Goal: Task Accomplishment & Management: Manage account settings

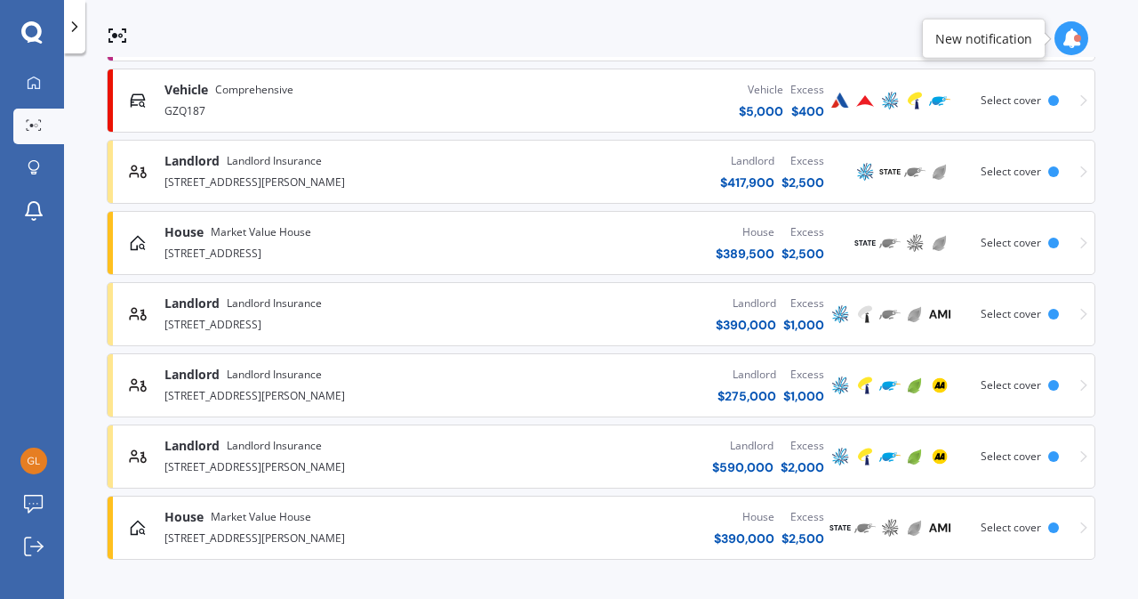
scroll to position [467, 0]
click at [880, 173] on img at bounding box center [890, 172] width 21 height 21
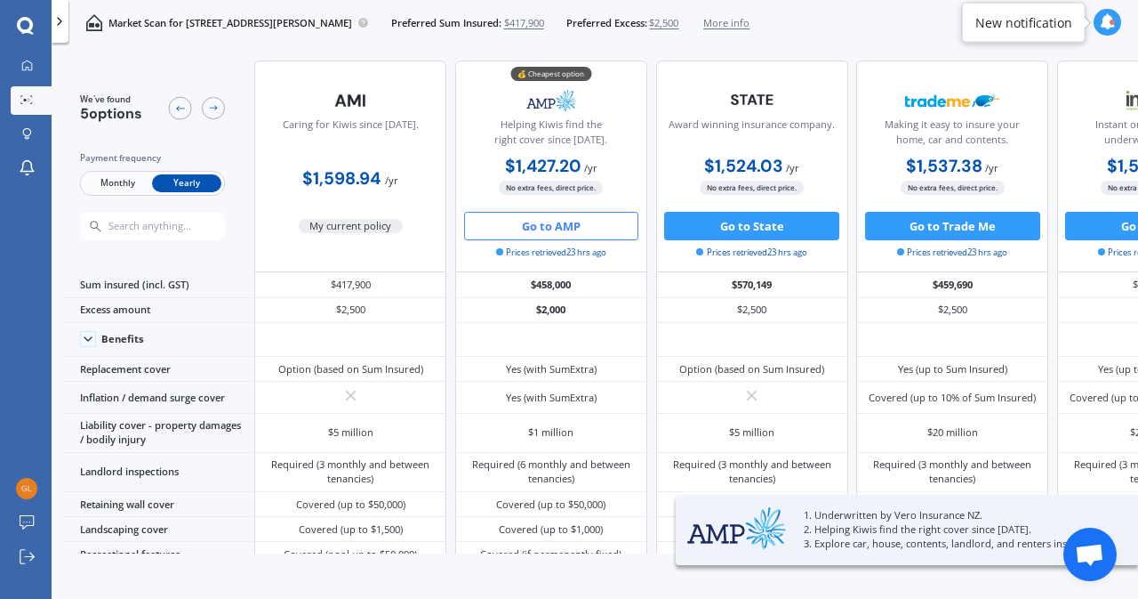
click at [565, 228] on button "Go to AMP" at bounding box center [551, 226] width 175 height 28
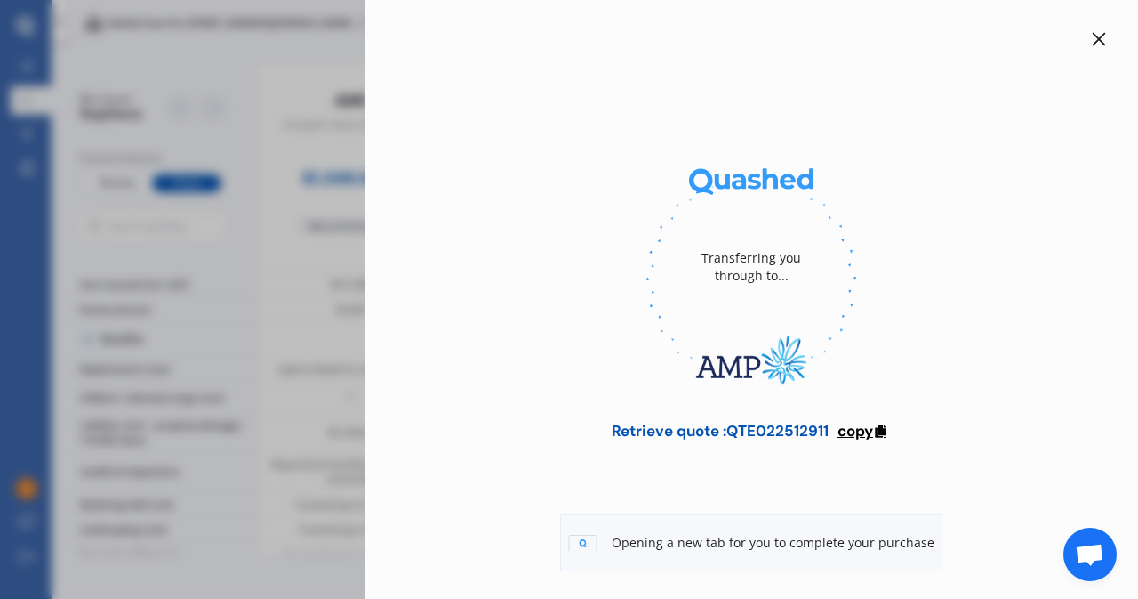
click at [853, 426] on span "copy" at bounding box center [856, 431] width 36 height 20
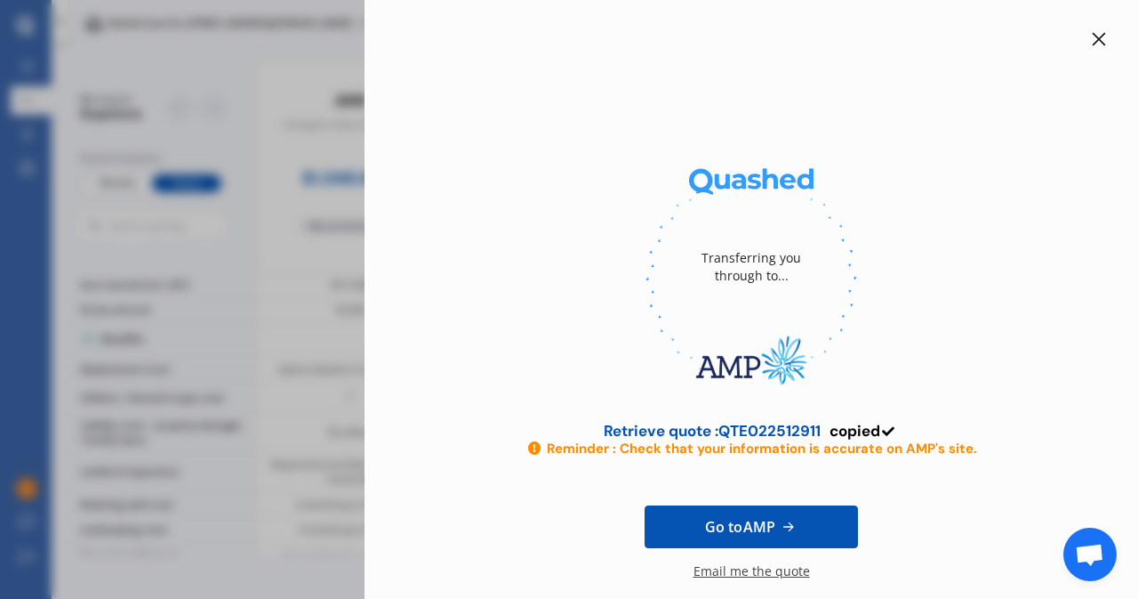
click at [1093, 38] on icon at bounding box center [1099, 39] width 13 height 13
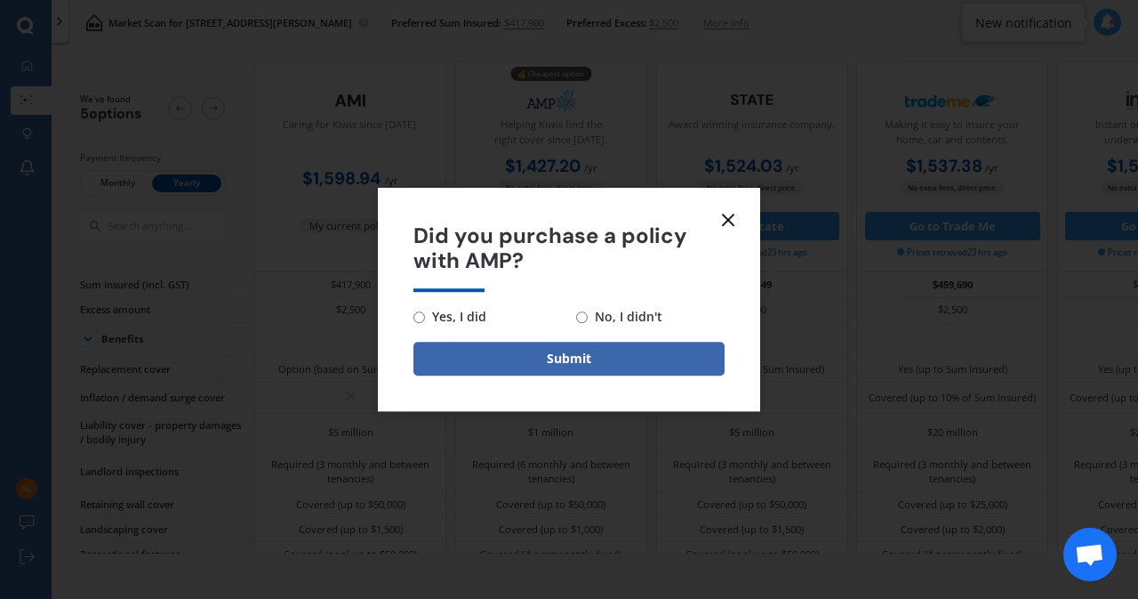
click at [422, 318] on input "Yes, I did" at bounding box center [420, 317] width 12 height 12
radio input "true"
click at [530, 348] on button "Submit" at bounding box center [569, 359] width 311 height 34
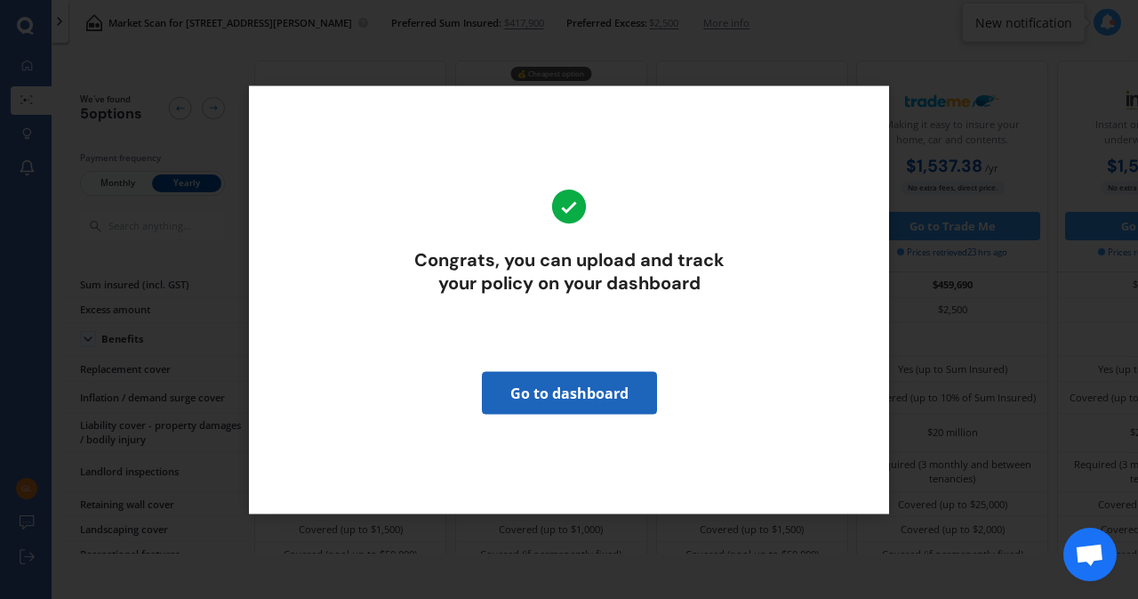
click at [567, 389] on link "Go to dashboard" at bounding box center [569, 392] width 175 height 43
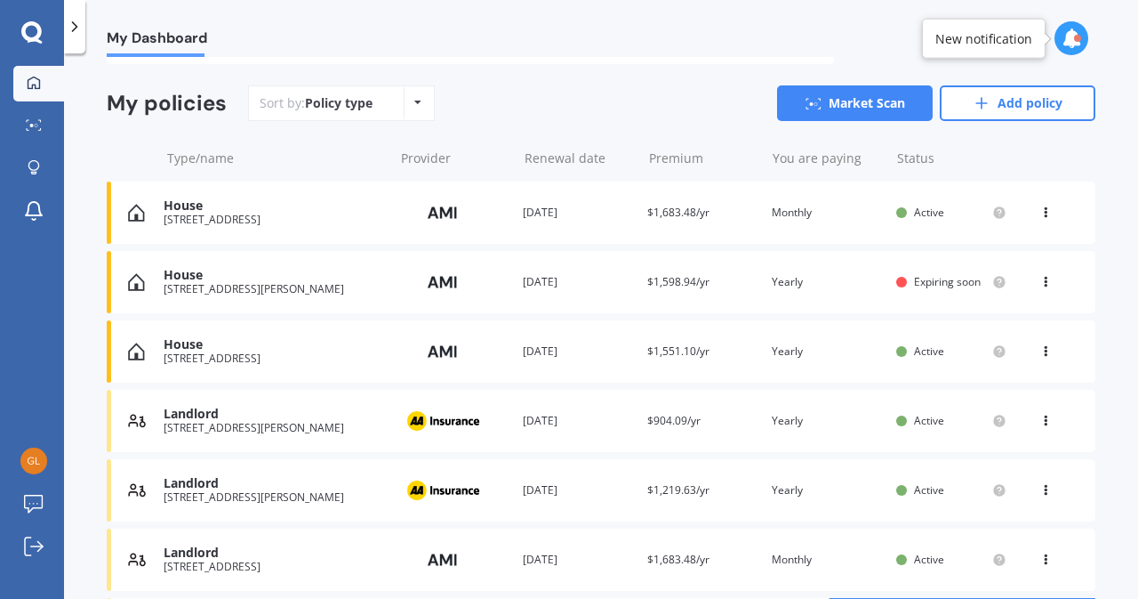
scroll to position [137, 0]
click at [1040, 284] on div "View option View policy Delete" at bounding box center [1048, 282] width 16 height 18
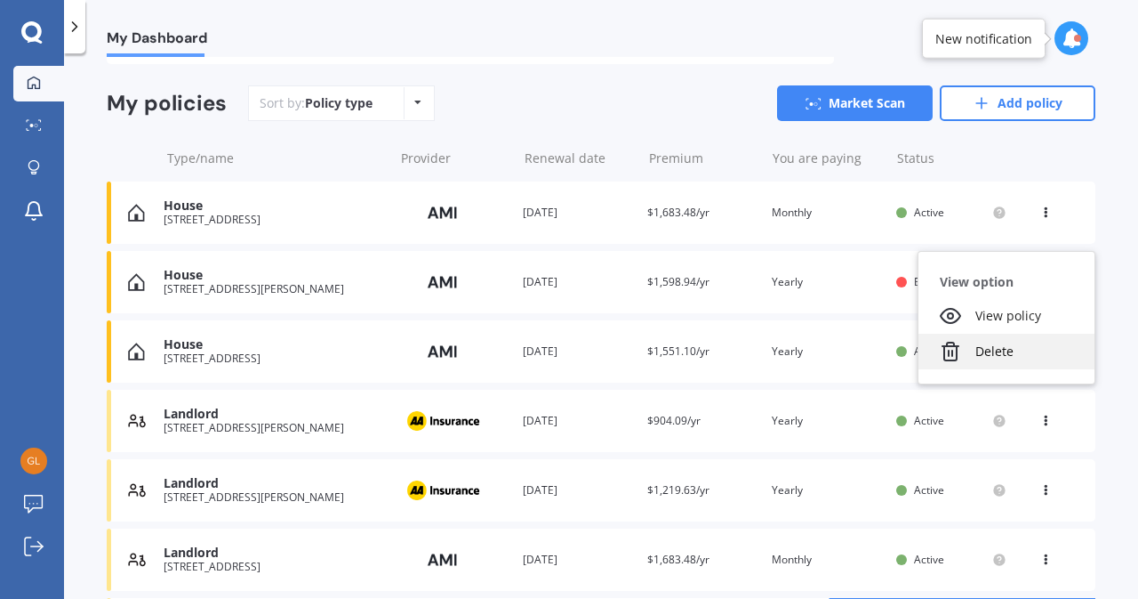
click at [994, 358] on div "Delete" at bounding box center [1007, 352] width 176 height 36
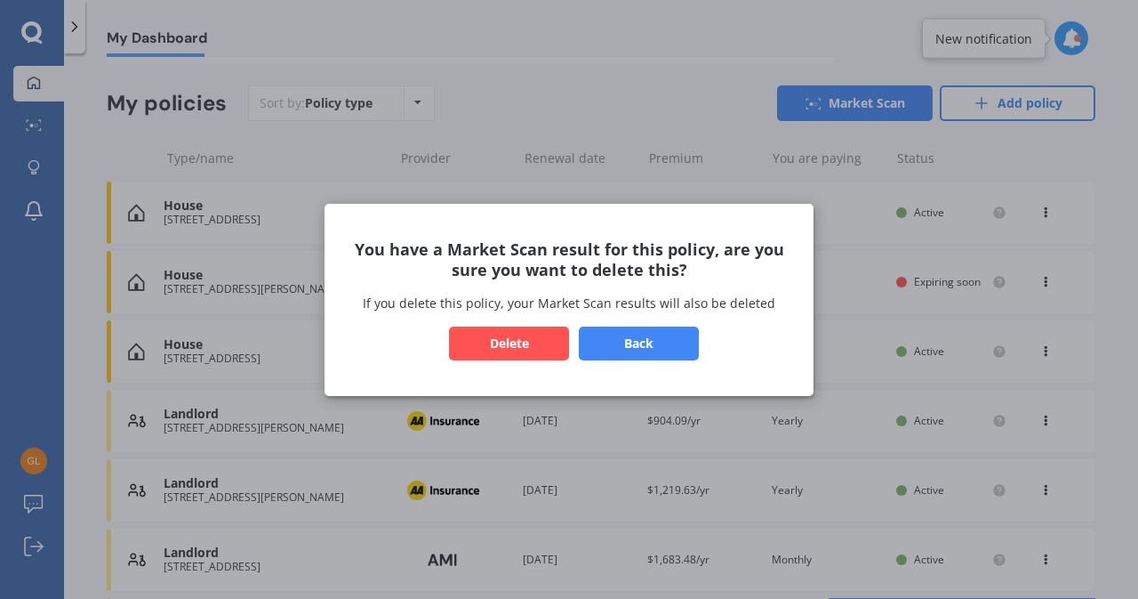
click at [548, 337] on button "Delete" at bounding box center [509, 343] width 120 height 34
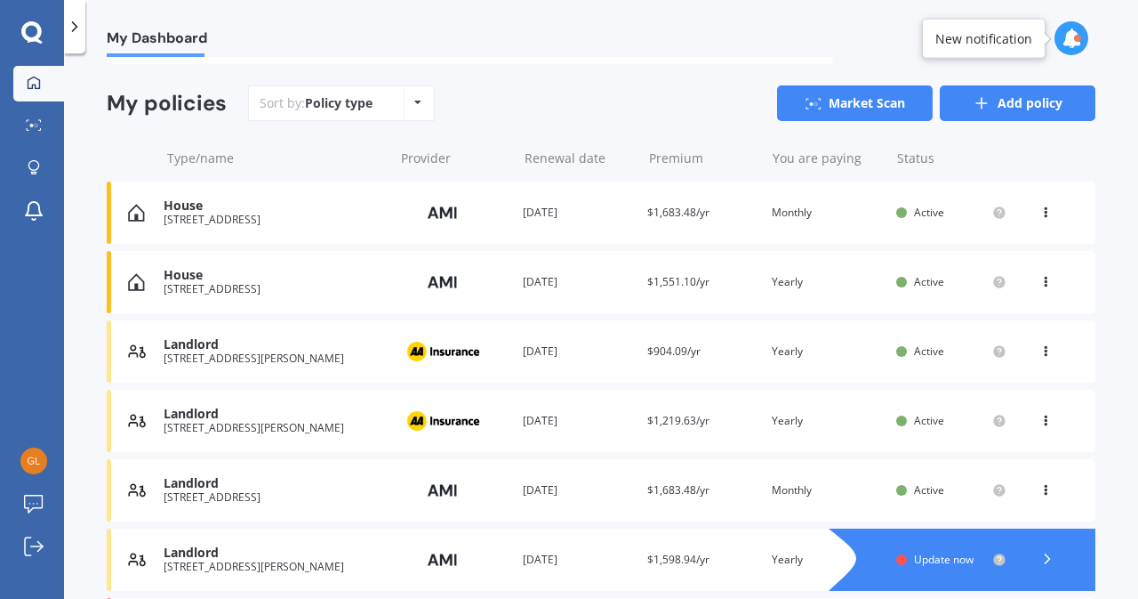
click at [995, 104] on link "Add policy" at bounding box center [1018, 103] width 156 height 36
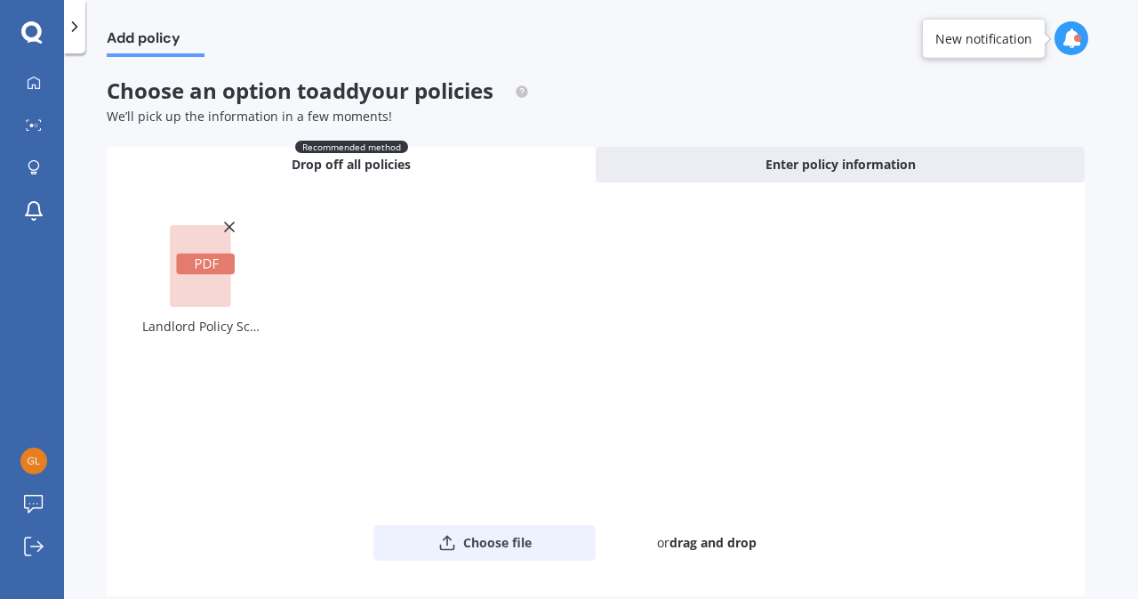
scroll to position [84, 0]
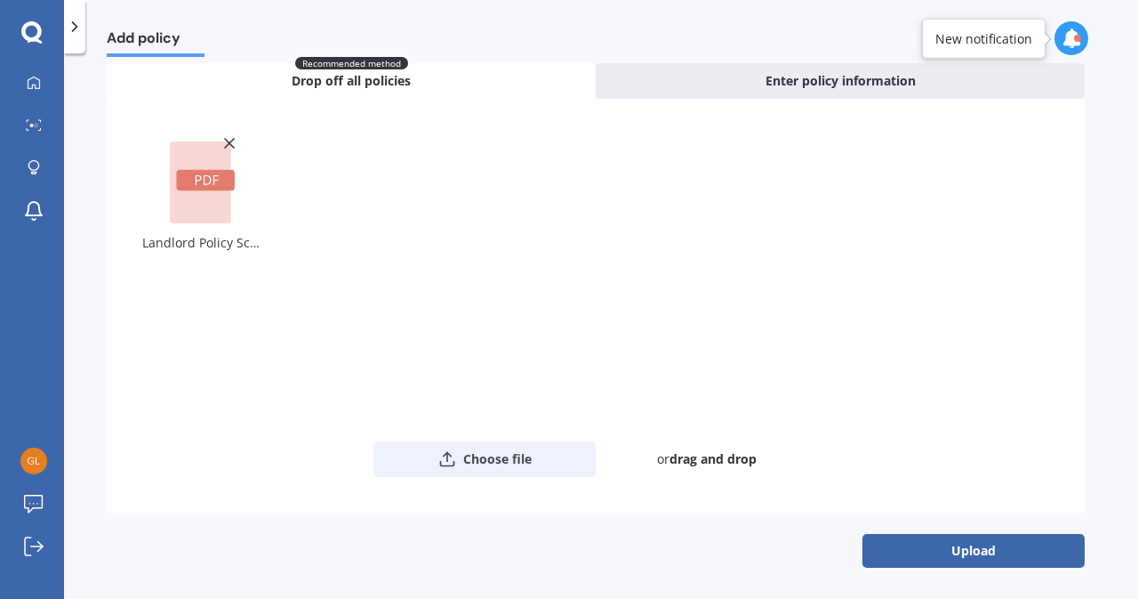
click at [1018, 547] on button "Upload" at bounding box center [974, 551] width 222 height 34
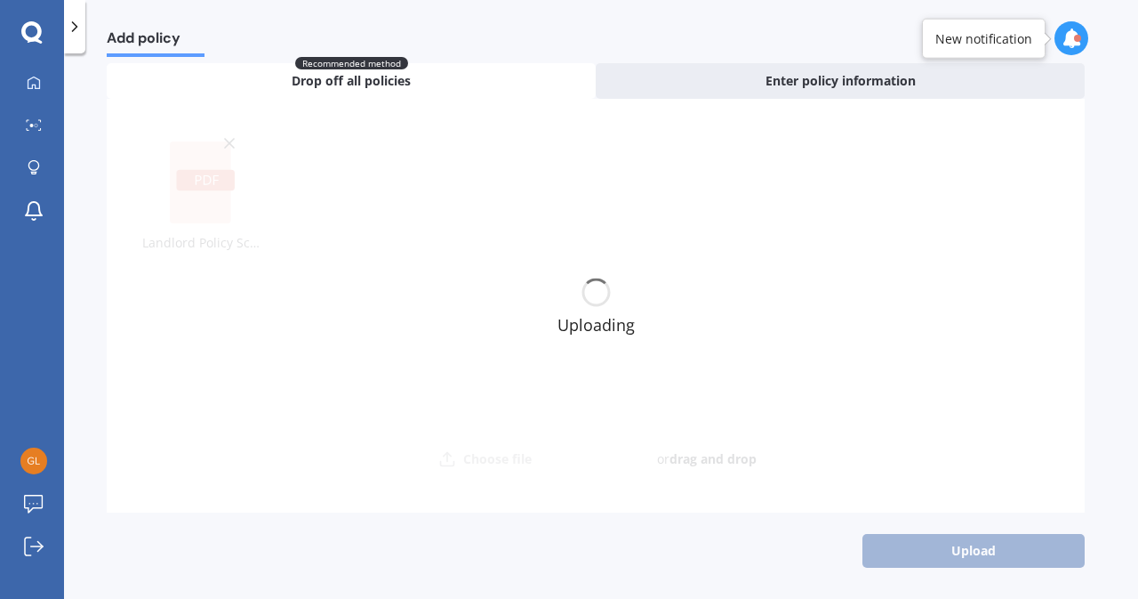
scroll to position [0, 0]
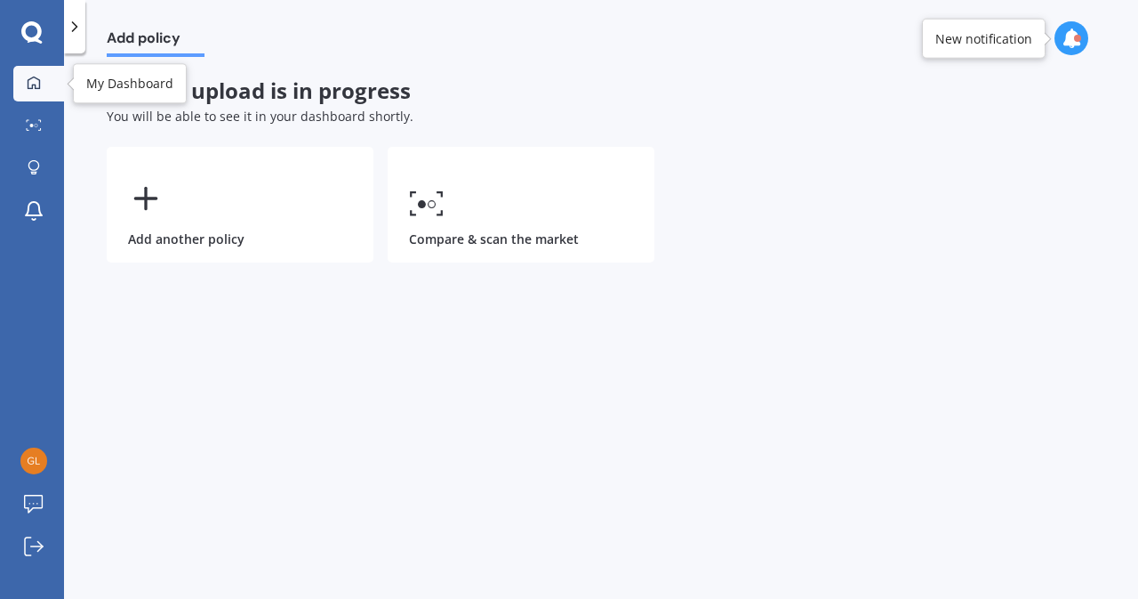
click at [37, 91] on div at bounding box center [33, 84] width 27 height 16
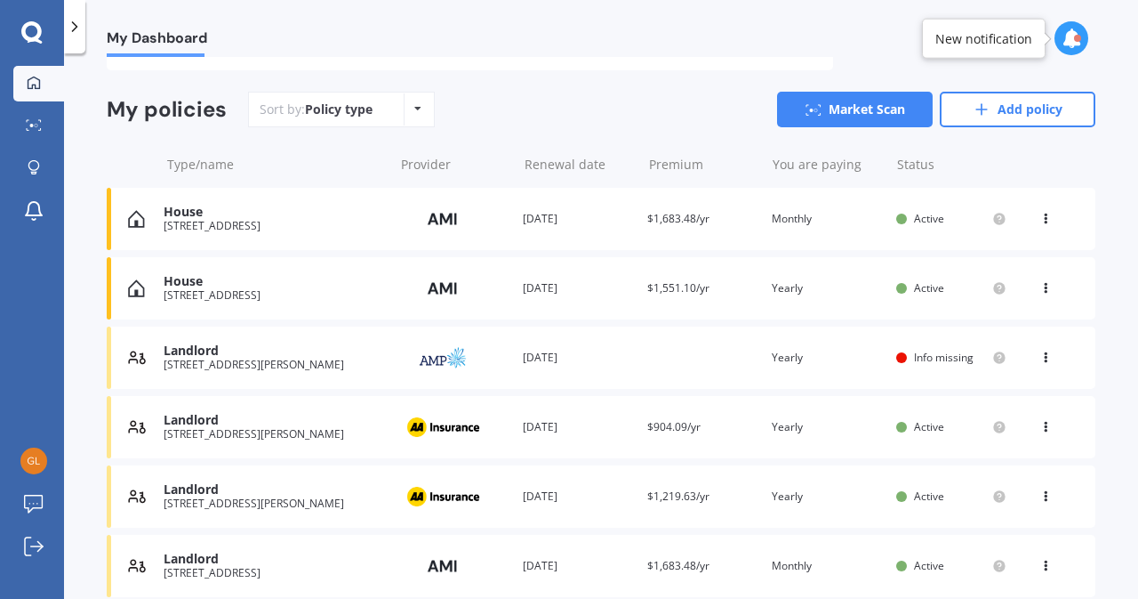
scroll to position [133, 0]
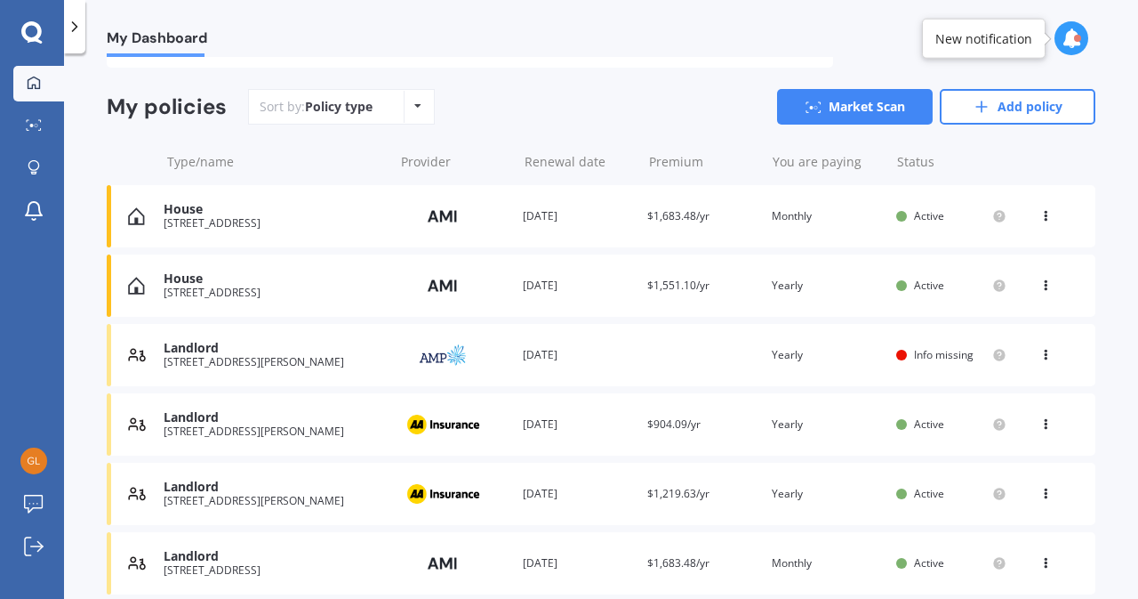
click at [935, 366] on div "Landlord [STREET_ADDRESS][PERSON_NAME] Provider Renewal date [DATE] Premium You…" at bounding box center [601, 355] width 989 height 62
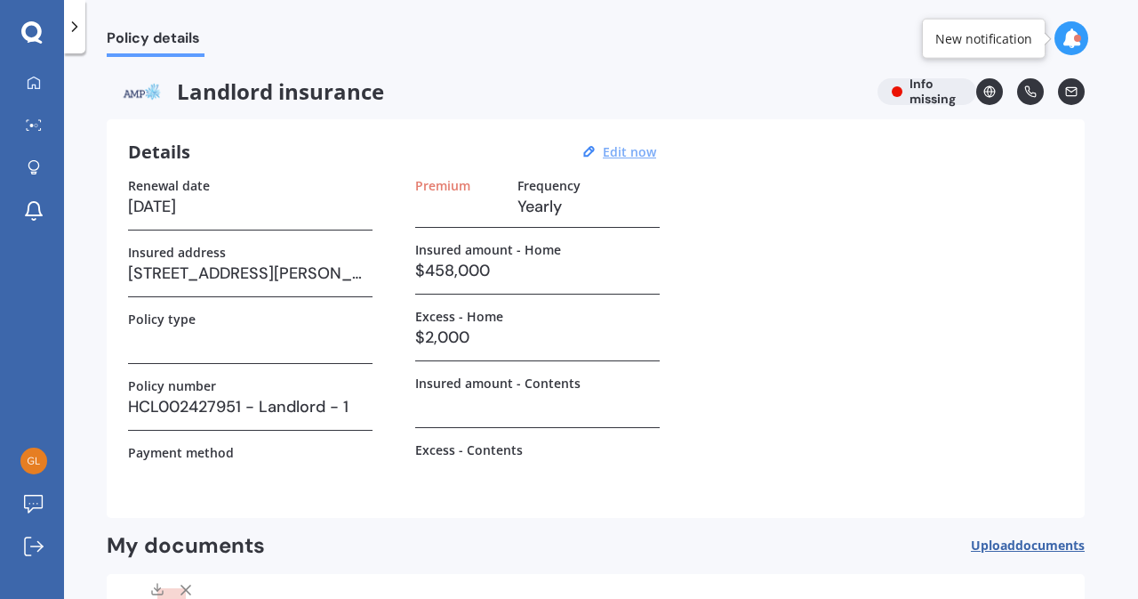
click at [621, 154] on u "Edit now" at bounding box center [629, 151] width 53 height 17
select select "01"
select select "10"
select select "2026"
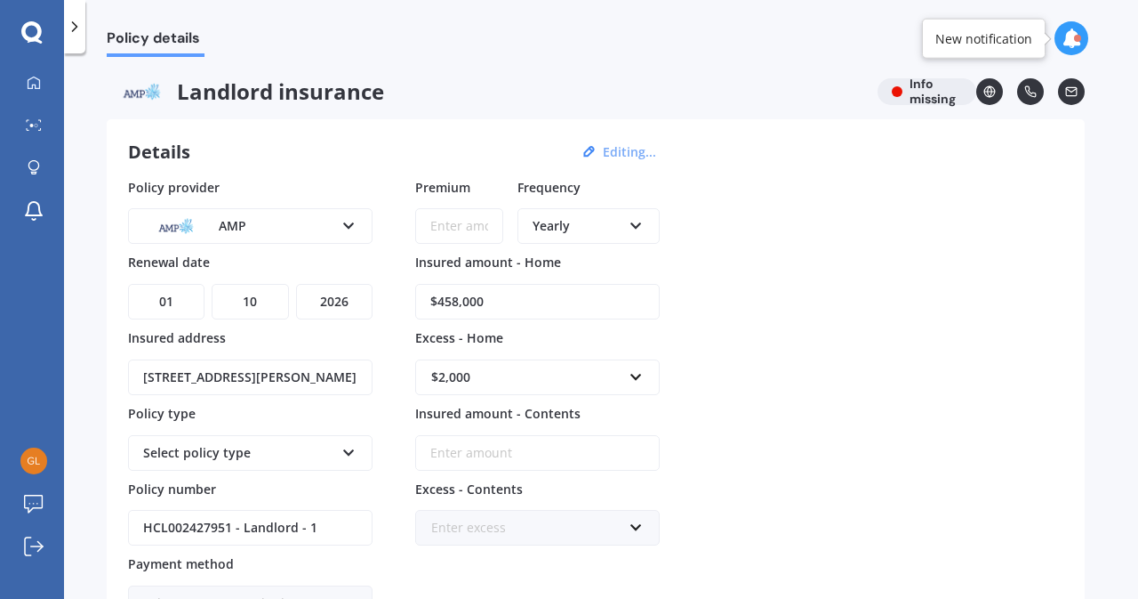
click at [453, 227] on input "Premium" at bounding box center [459, 226] width 88 height 36
paste input "$1,500.99"
type input "$1,500.99"
click at [349, 444] on icon at bounding box center [349, 449] width 15 height 12
click at [304, 483] on div "Everyday Plus Landlord" at bounding box center [250, 487] width 241 height 32
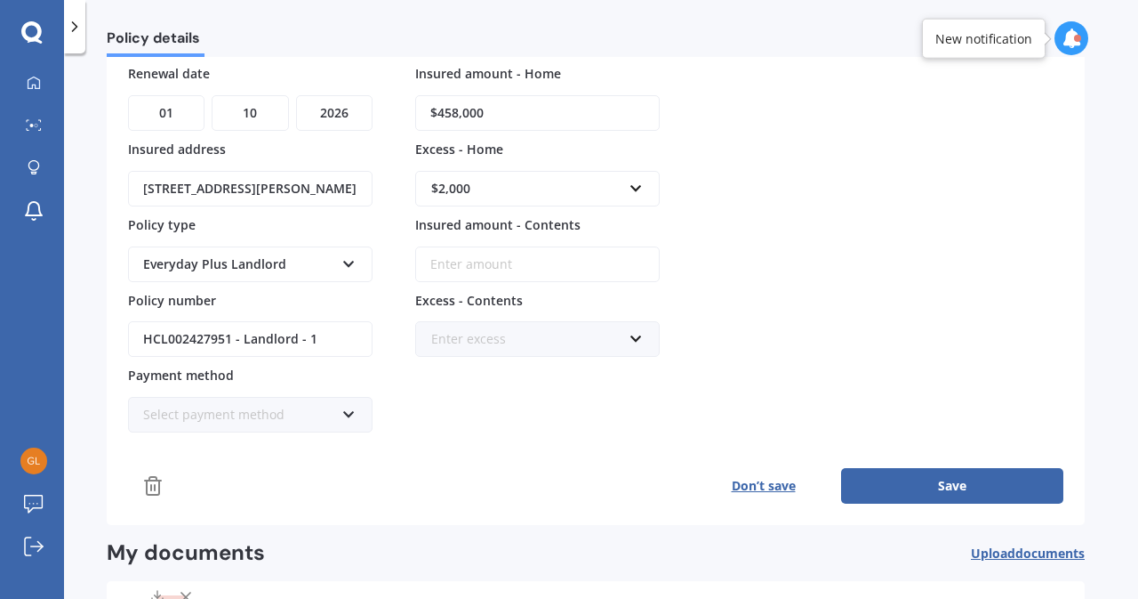
scroll to position [193, 0]
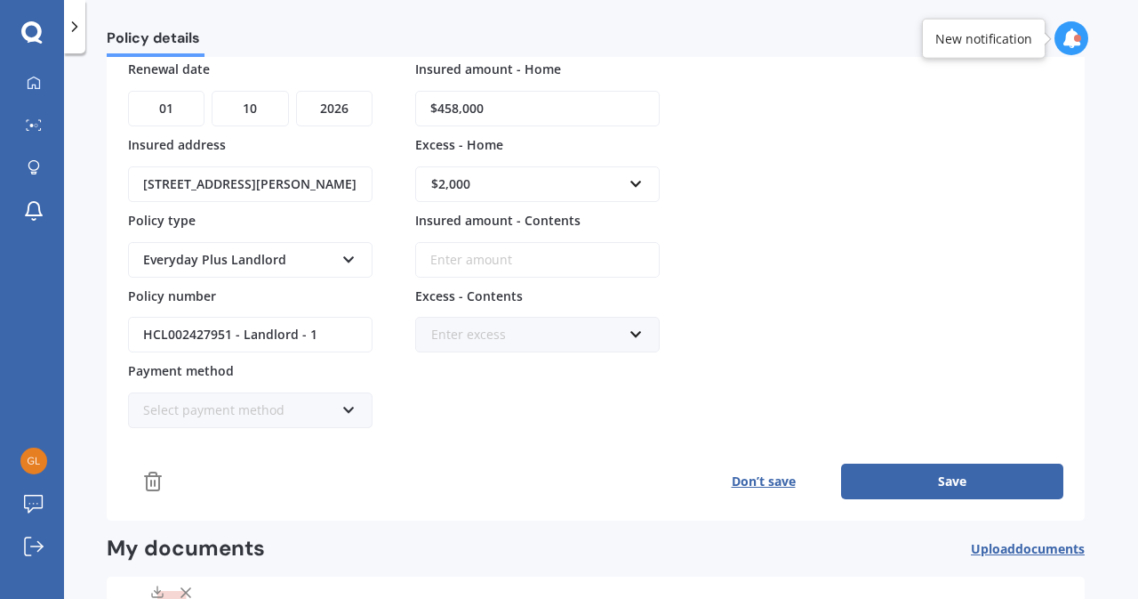
click at [353, 406] on icon at bounding box center [349, 406] width 15 height 12
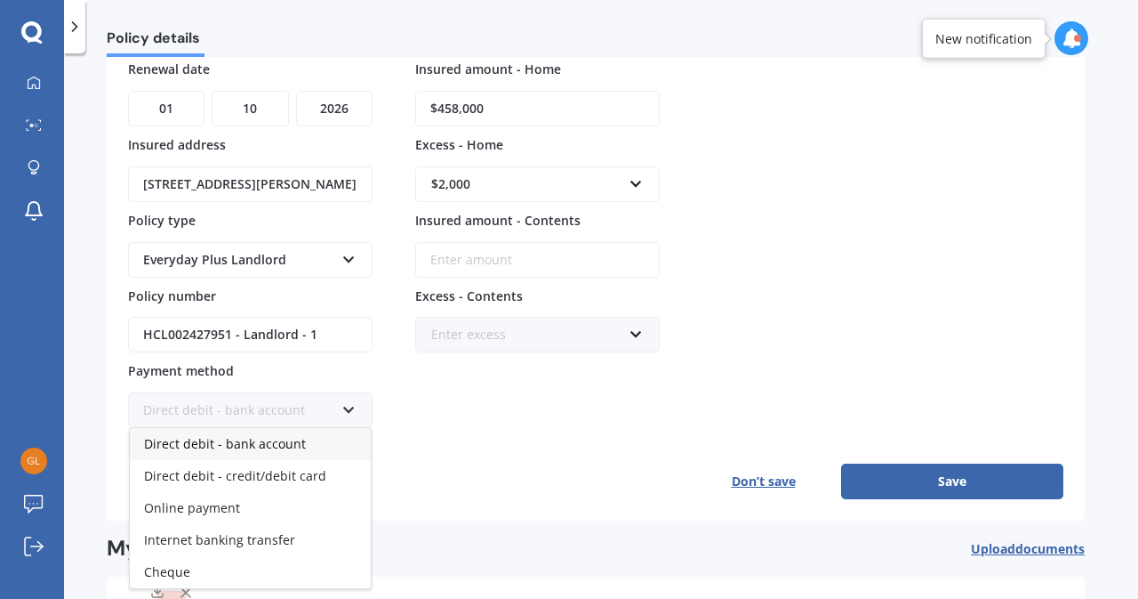
click at [320, 444] on div "Direct debit - bank account" at bounding box center [250, 444] width 241 height 32
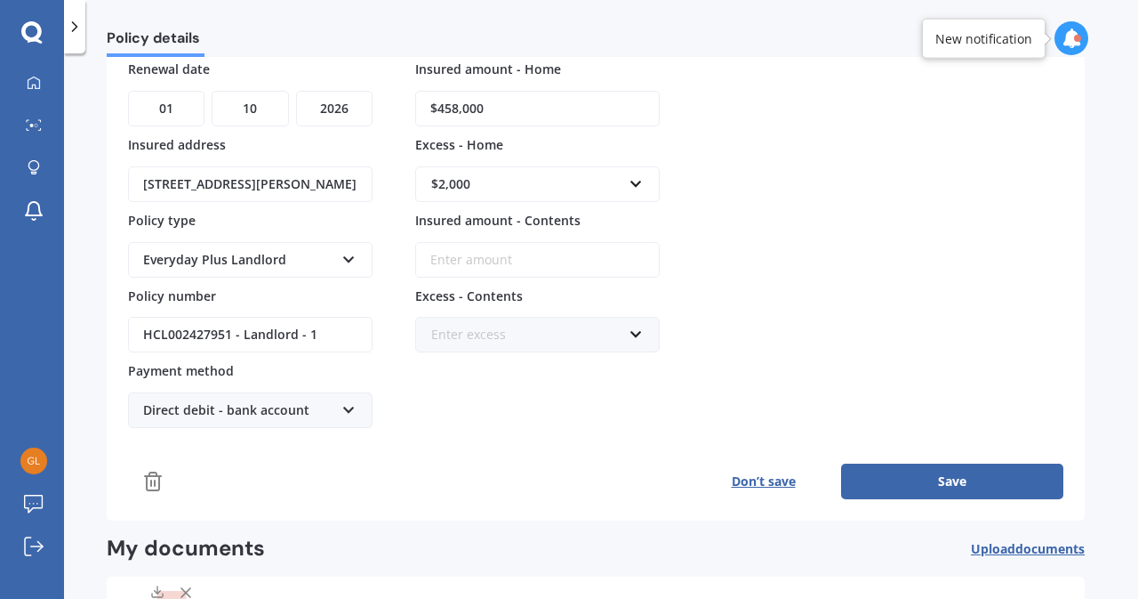
click at [930, 474] on button "Save" at bounding box center [952, 481] width 222 height 36
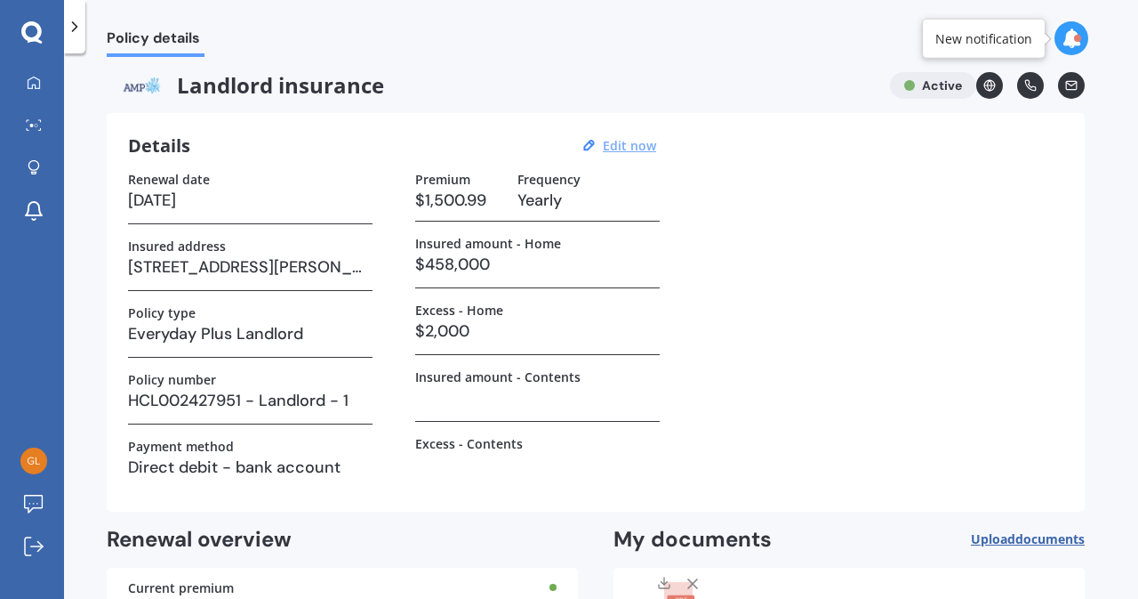
scroll to position [0, 0]
